Goal: Transaction & Acquisition: Download file/media

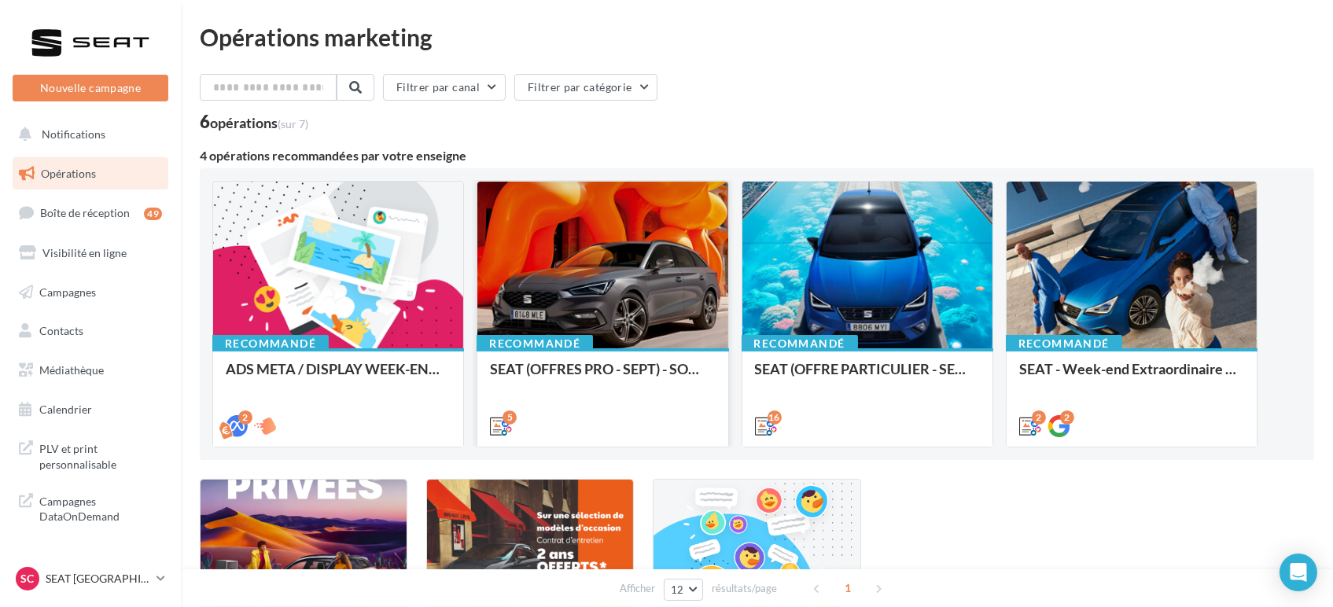
click at [631, 271] on div at bounding box center [602, 266] width 250 height 168
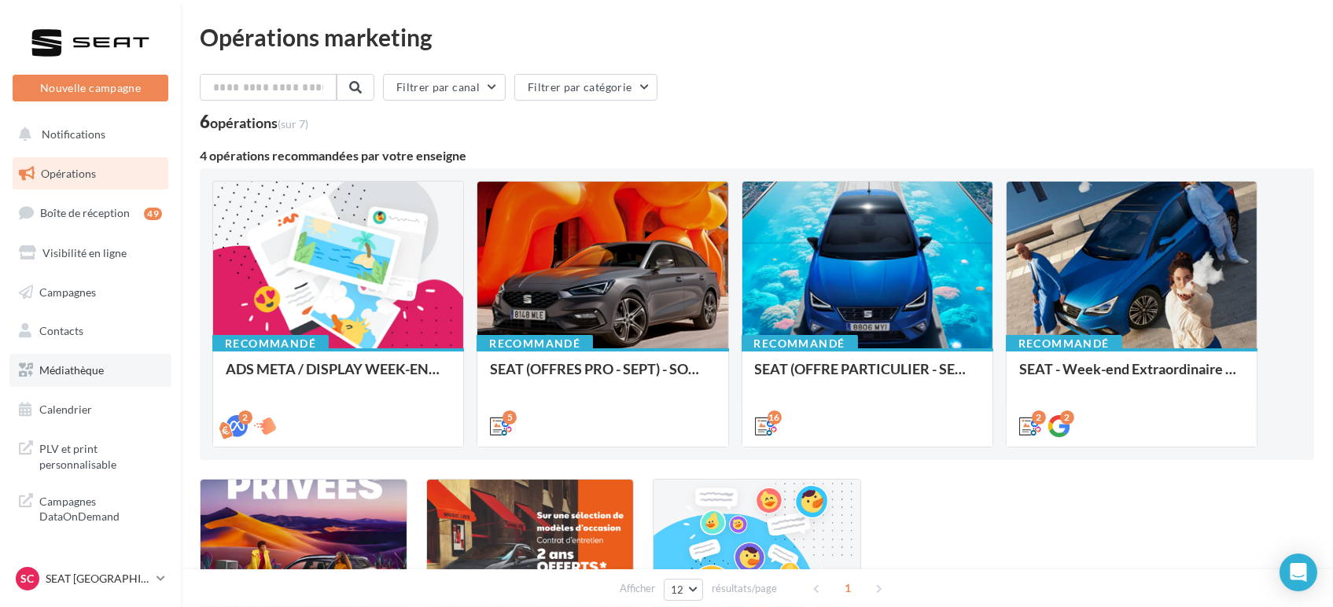
click at [62, 366] on span "Médiathèque" at bounding box center [71, 369] width 64 height 13
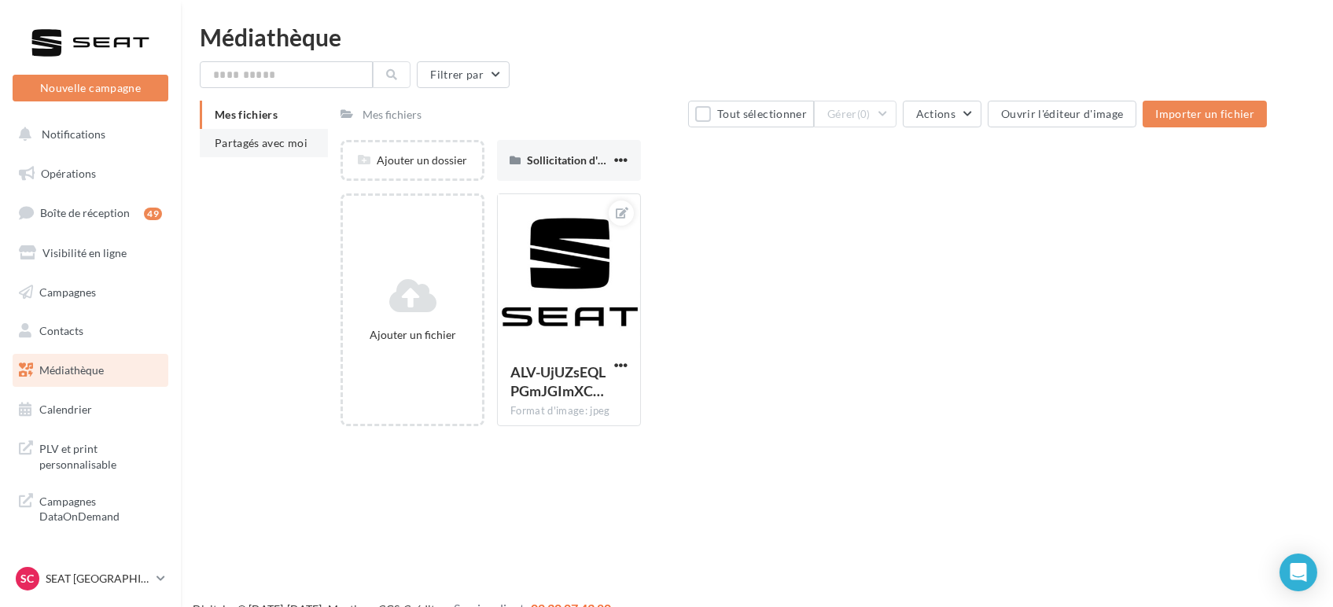
click at [289, 140] on span "Partagés avec moi" at bounding box center [261, 142] width 93 height 13
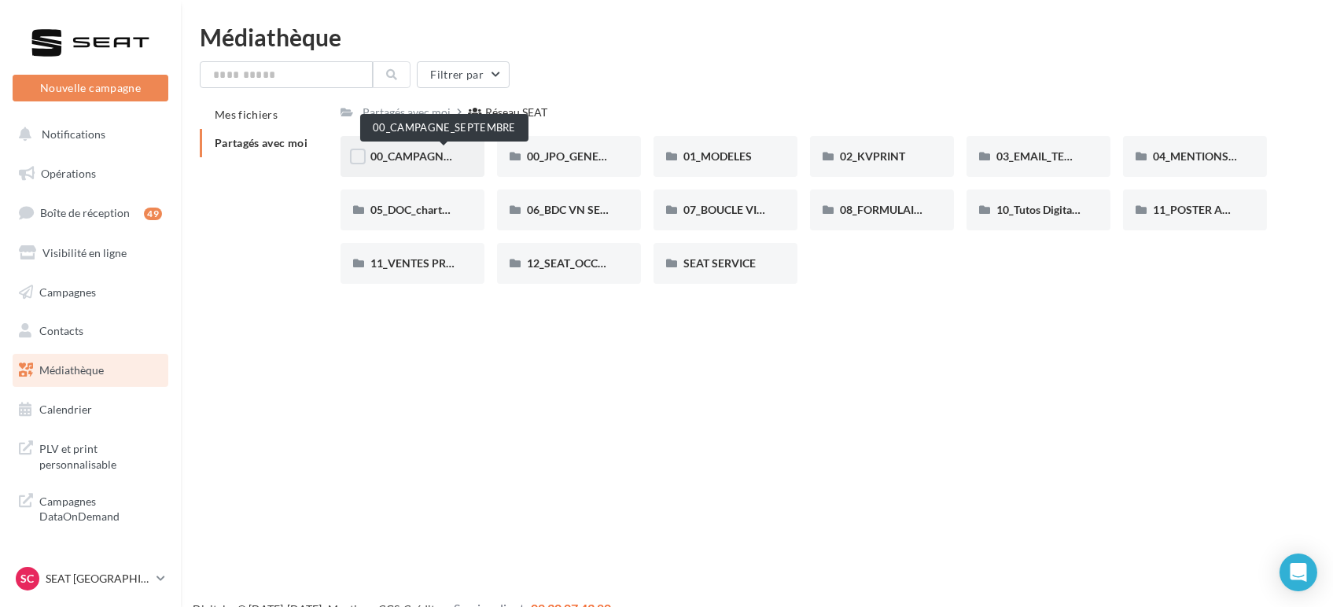
click at [435, 159] on span "00_CAMPAGNE_SEPTEMBRE" at bounding box center [443, 155] width 147 height 13
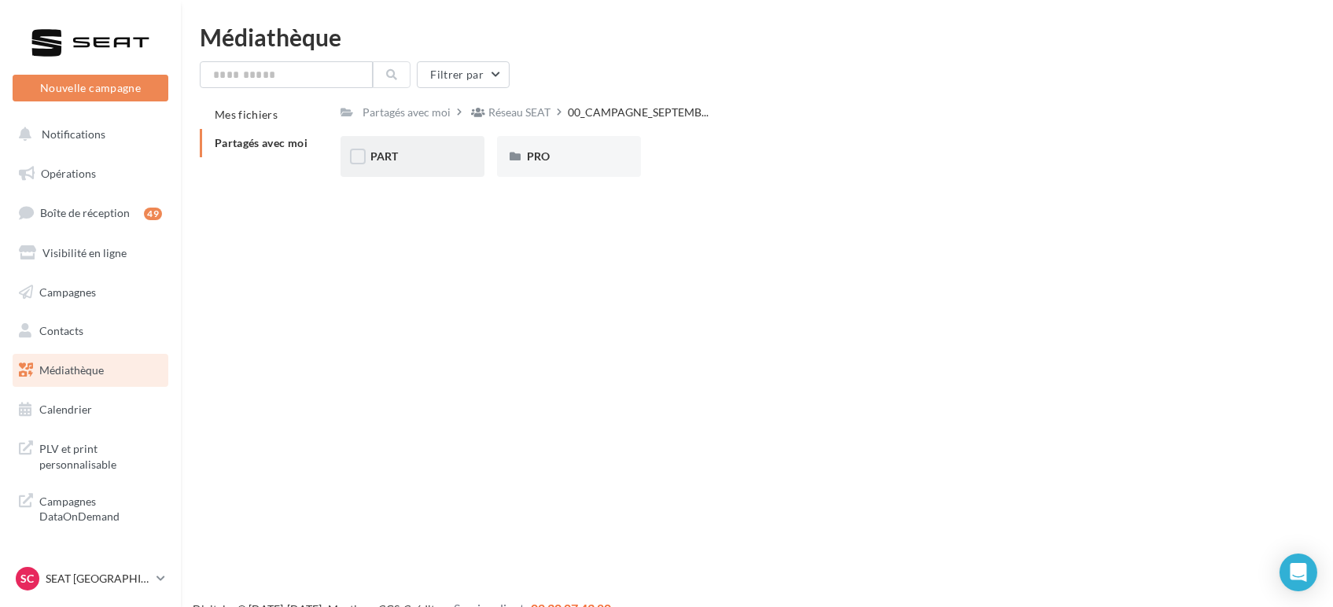
click at [417, 157] on div "PART" at bounding box center [412, 157] width 84 height 16
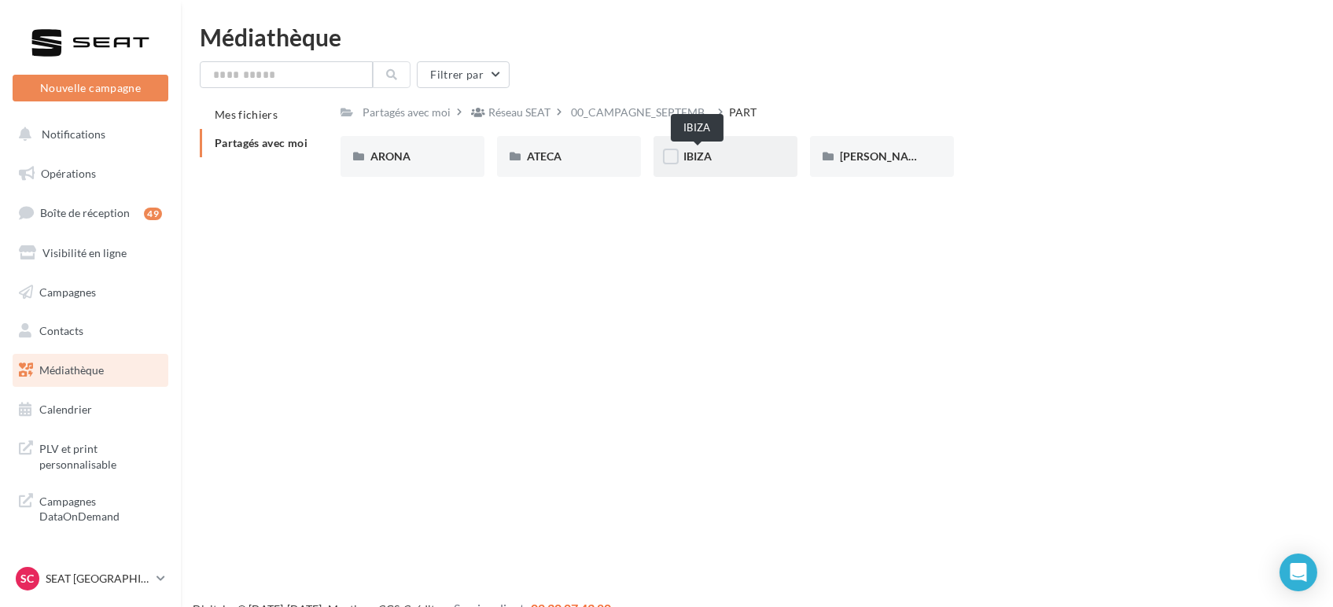
click at [711, 160] on span "IBIZA" at bounding box center [697, 155] width 28 height 13
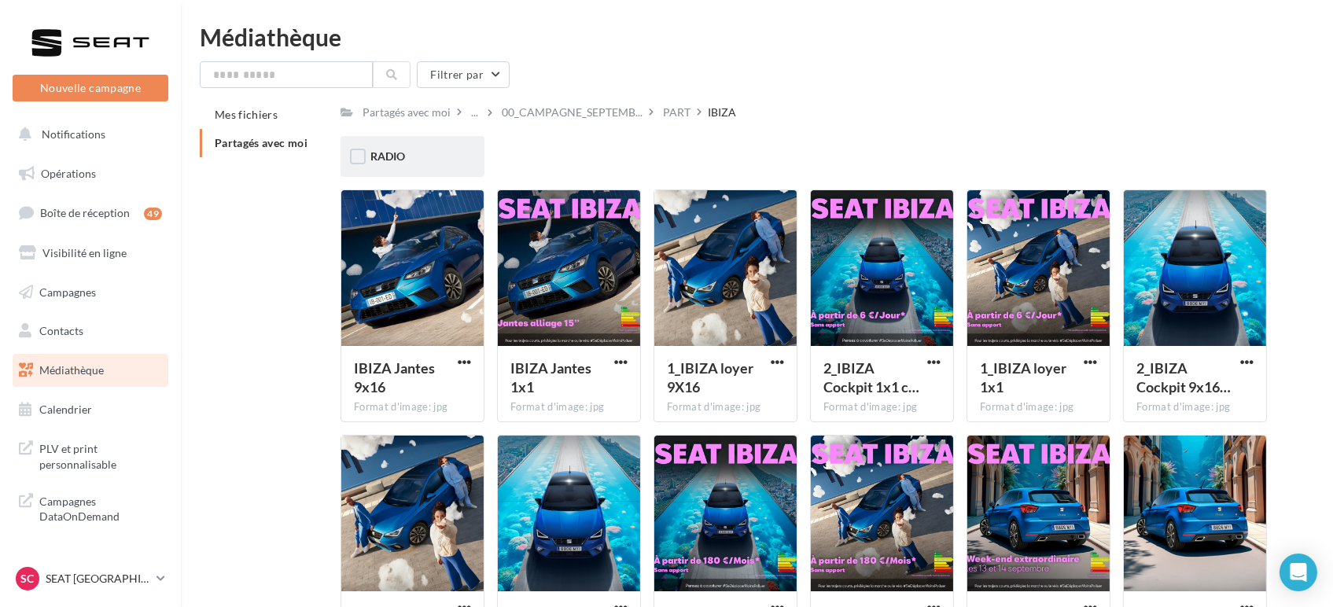
click at [403, 162] on span "RADIO" at bounding box center [387, 155] width 35 height 13
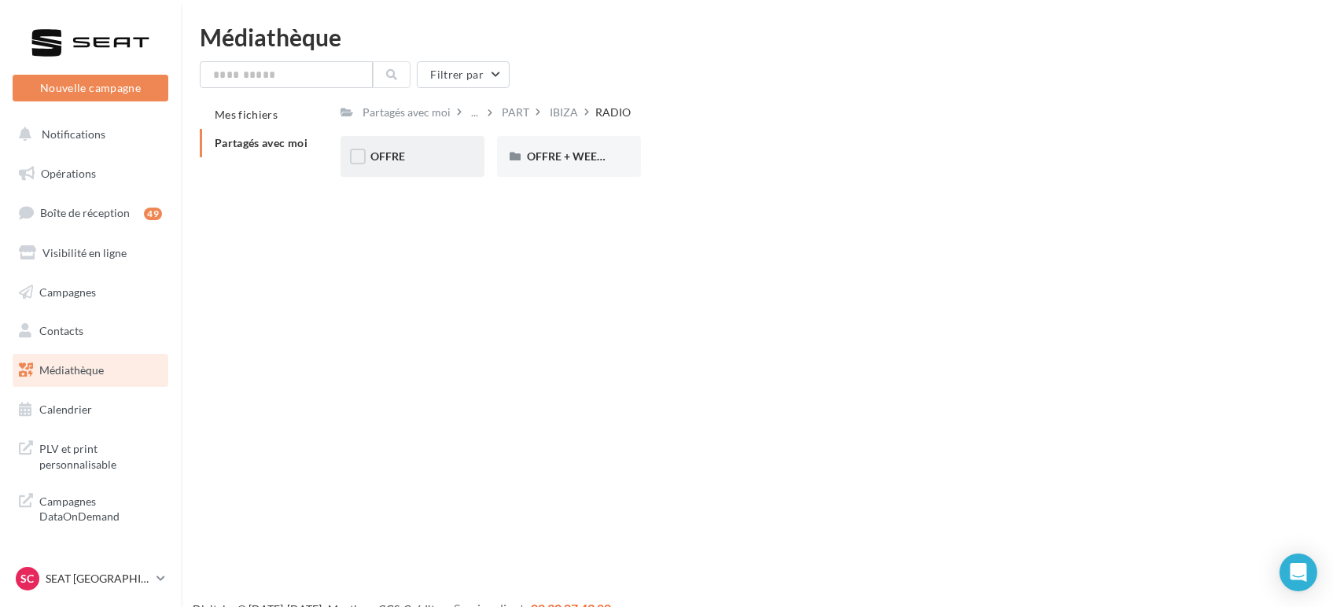
click at [425, 155] on div "OFFRE" at bounding box center [412, 157] width 84 height 16
click at [444, 160] on div "MP3" at bounding box center [412, 157] width 84 height 16
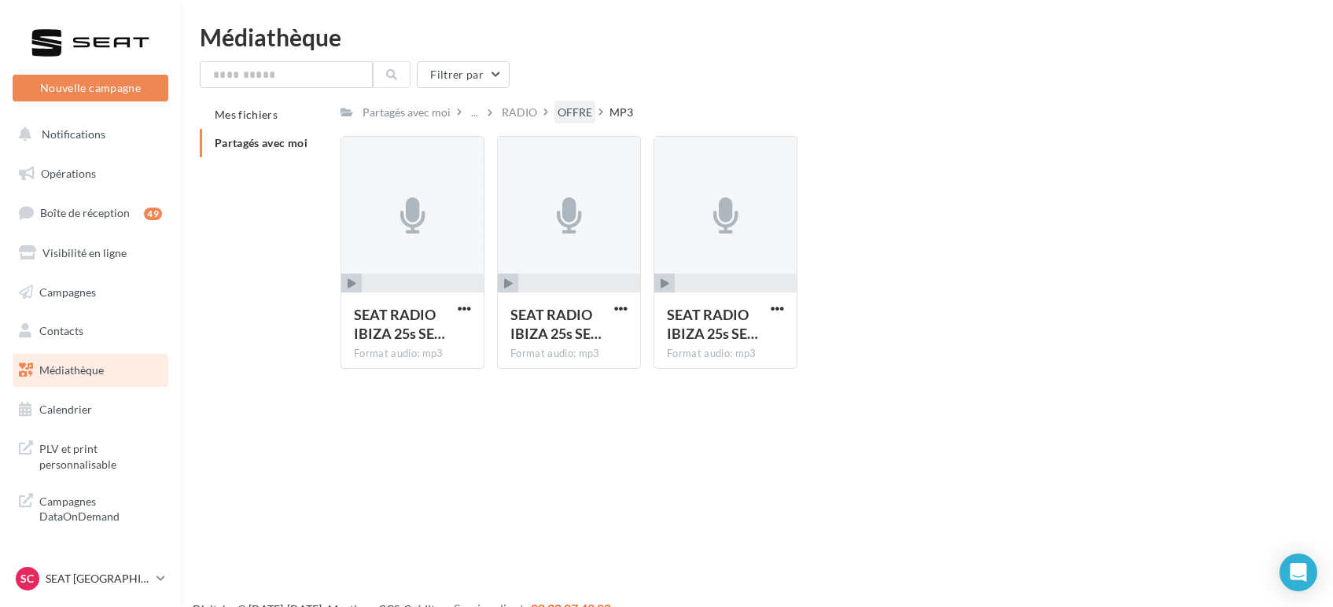
click at [582, 115] on div "OFFRE" at bounding box center [575, 113] width 35 height 16
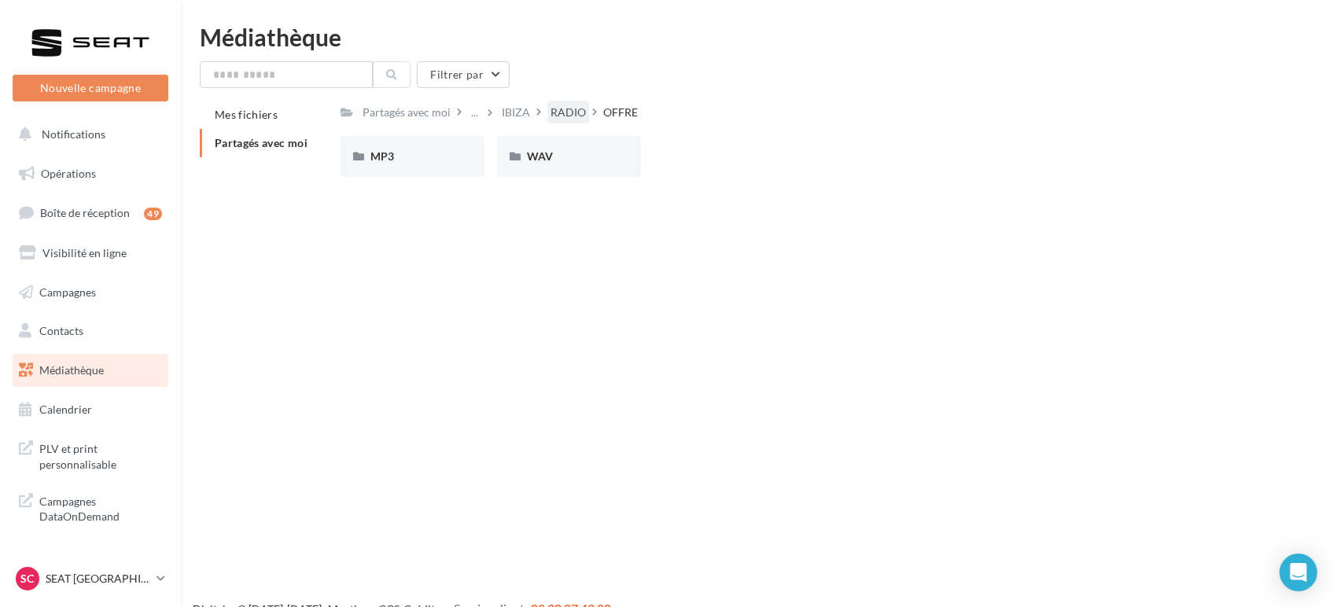
click at [560, 120] on div "RADIO" at bounding box center [567, 113] width 35 height 16
click at [569, 161] on span "OFFRE + WEEK-END EXTRAORDINAIRE" at bounding box center [628, 155] width 202 height 13
click at [405, 164] on div "MP3" at bounding box center [412, 157] width 84 height 16
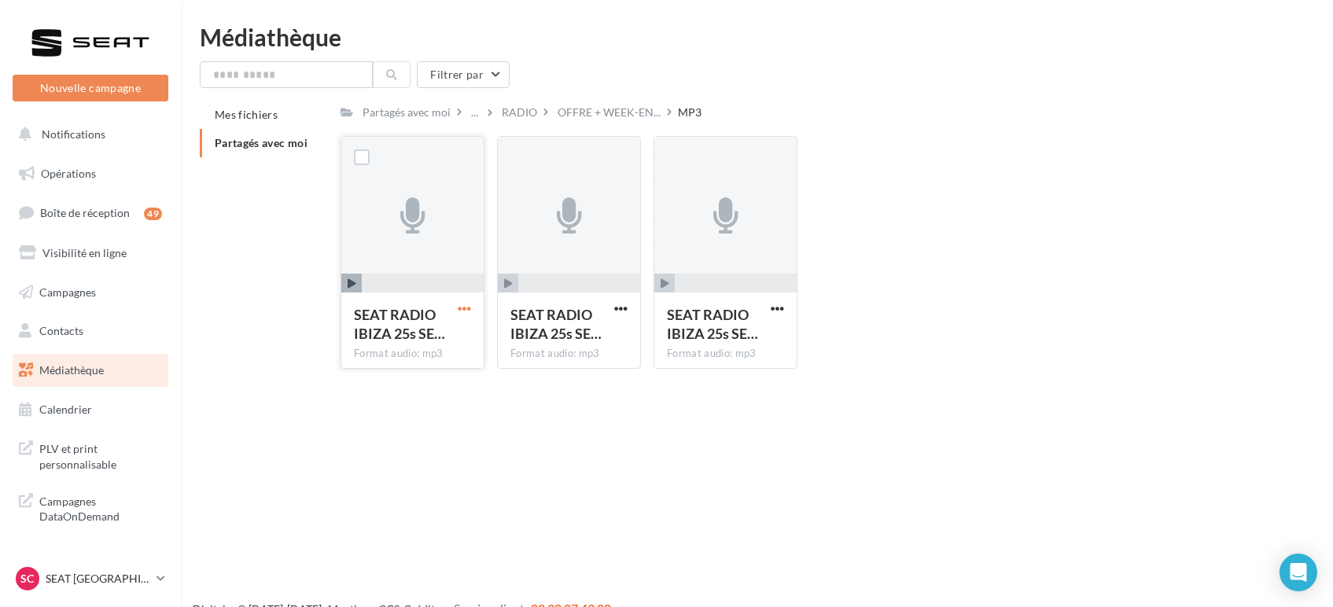
click at [458, 309] on span "button" at bounding box center [464, 308] width 13 height 13
click at [396, 344] on button "Télécharger" at bounding box center [395, 339] width 157 height 41
click at [629, 307] on button "button" at bounding box center [621, 310] width 20 height 16
drag, startPoint x: 579, startPoint y: 335, endPoint x: 681, endPoint y: 332, distance: 102.3
click at [578, 335] on button "Télécharger" at bounding box center [551, 339] width 157 height 41
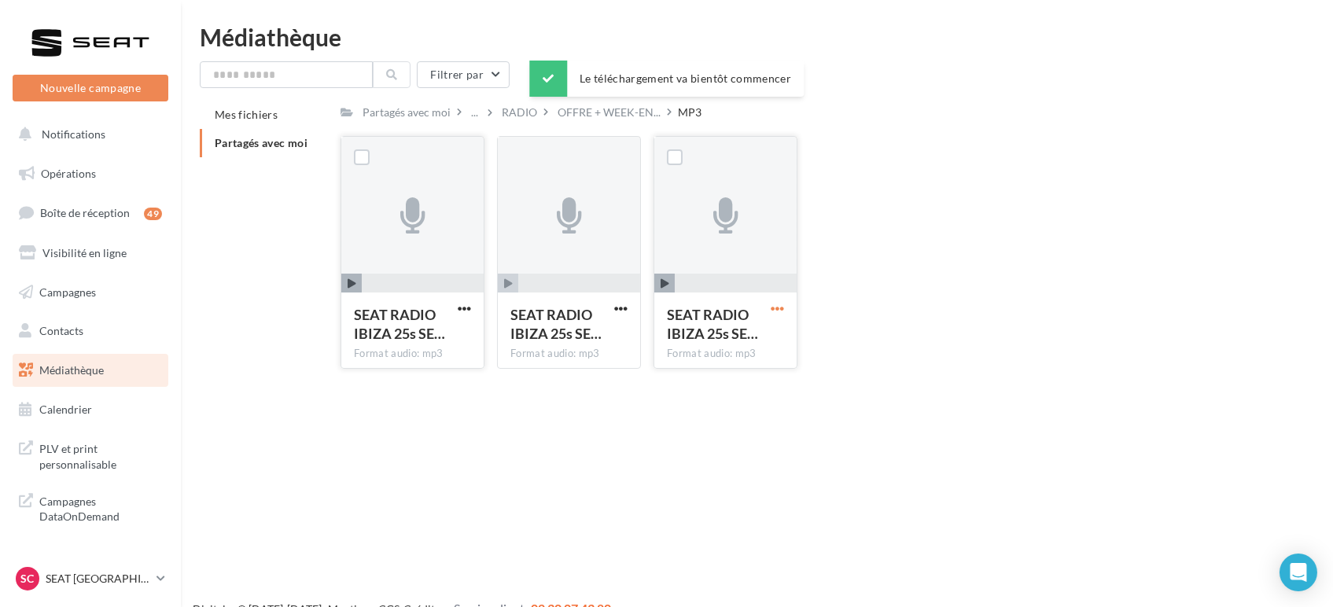
click at [780, 307] on span "button" at bounding box center [777, 308] width 13 height 13
click at [742, 336] on button "Télécharger" at bounding box center [708, 339] width 157 height 41
